Goal: Task Accomplishment & Management: Use online tool/utility

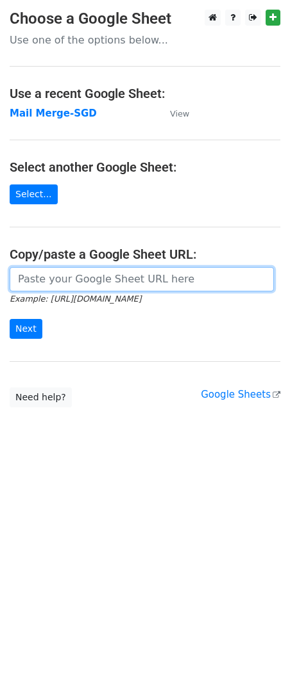
click at [138, 290] on input "url" at bounding box center [142, 279] width 264 height 24
paste input "[URL][DOMAIN_NAME]"
type input "[URL][DOMAIN_NAME]"
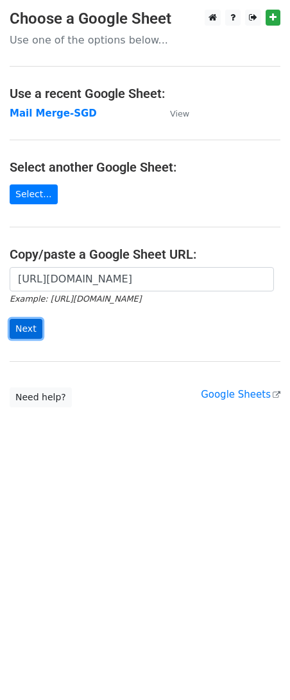
click at [10, 329] on input "Next" at bounding box center [26, 329] width 33 height 20
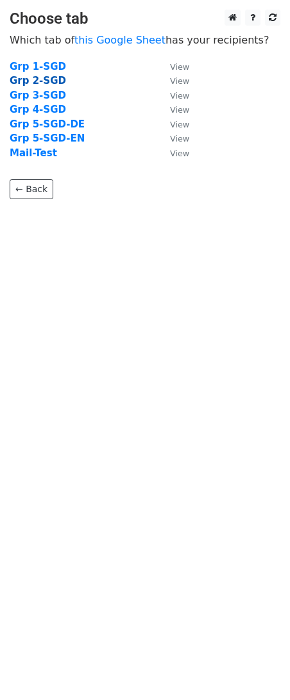
click at [38, 80] on strong "Grp 2-SGD" at bounding box center [38, 81] width 56 height 12
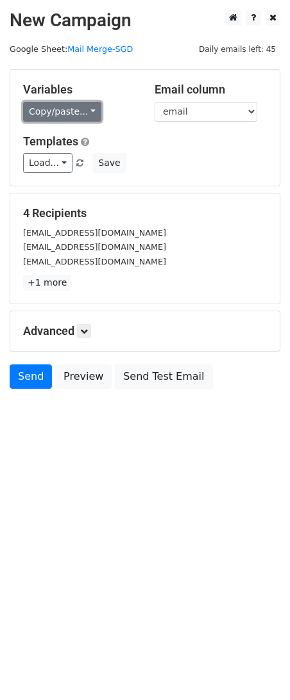
click at [58, 104] on link "Copy/paste..." at bounding box center [62, 112] width 78 height 20
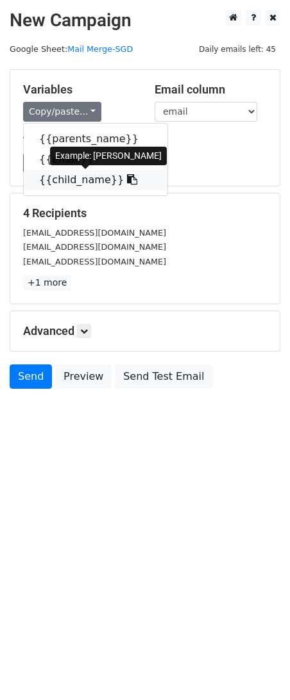
click at [59, 178] on link "{{child_name}}" at bounding box center [96, 180] width 144 height 21
